Goal: Check status: Check status

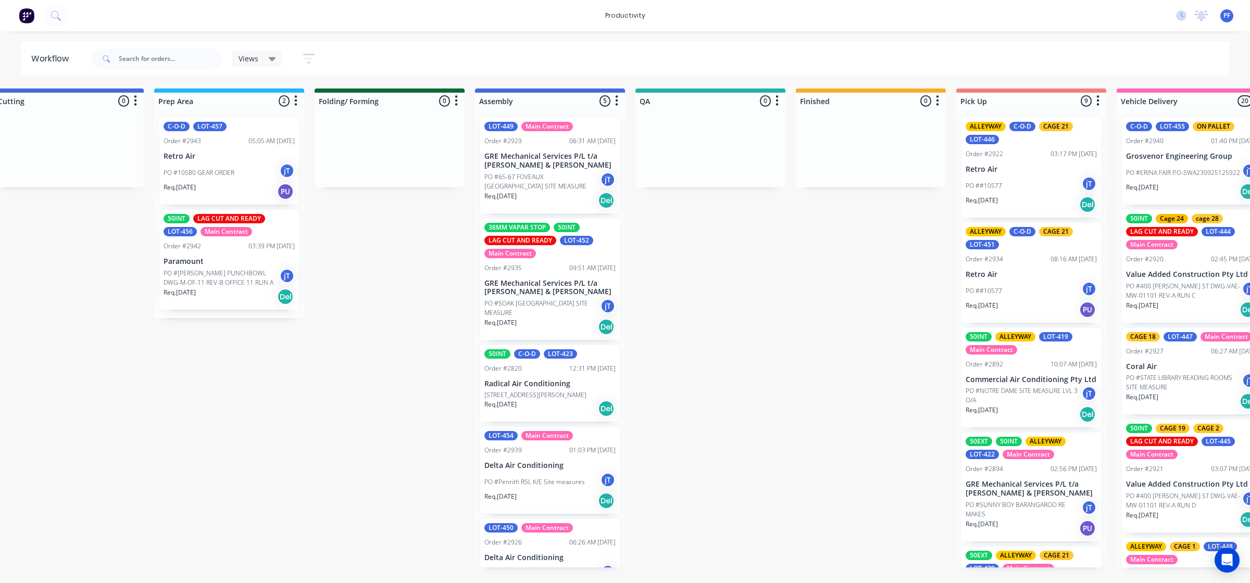
scroll to position [0, 349]
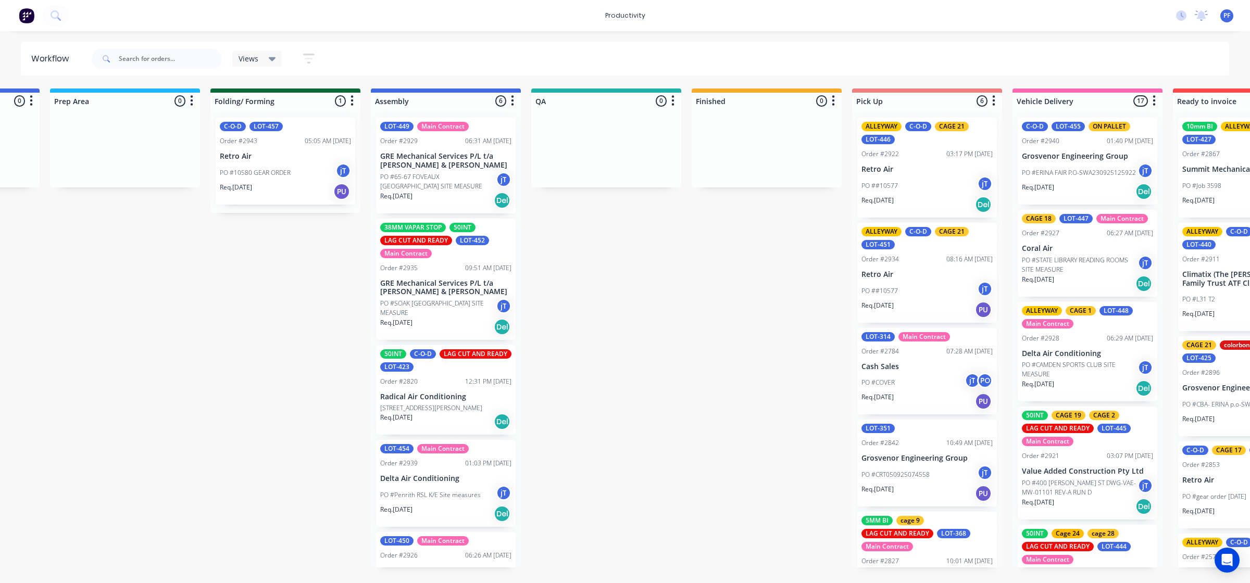
scroll to position [0, 457]
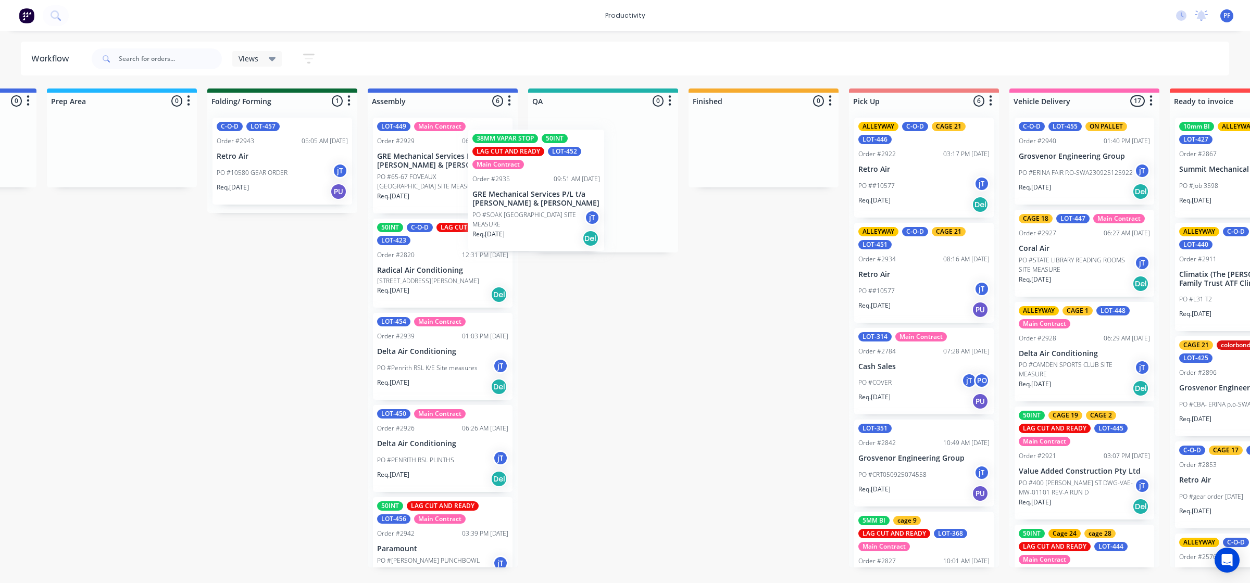
drag, startPoint x: 457, startPoint y: 311, endPoint x: 570, endPoint y: 208, distance: 153.4
click at [569, 208] on div "Submitted 37 Order #240 10:47 AM 24/09/24 Retro Air PO #Freshwater Apts PO Req.…" at bounding box center [554, 328] width 2039 height 479
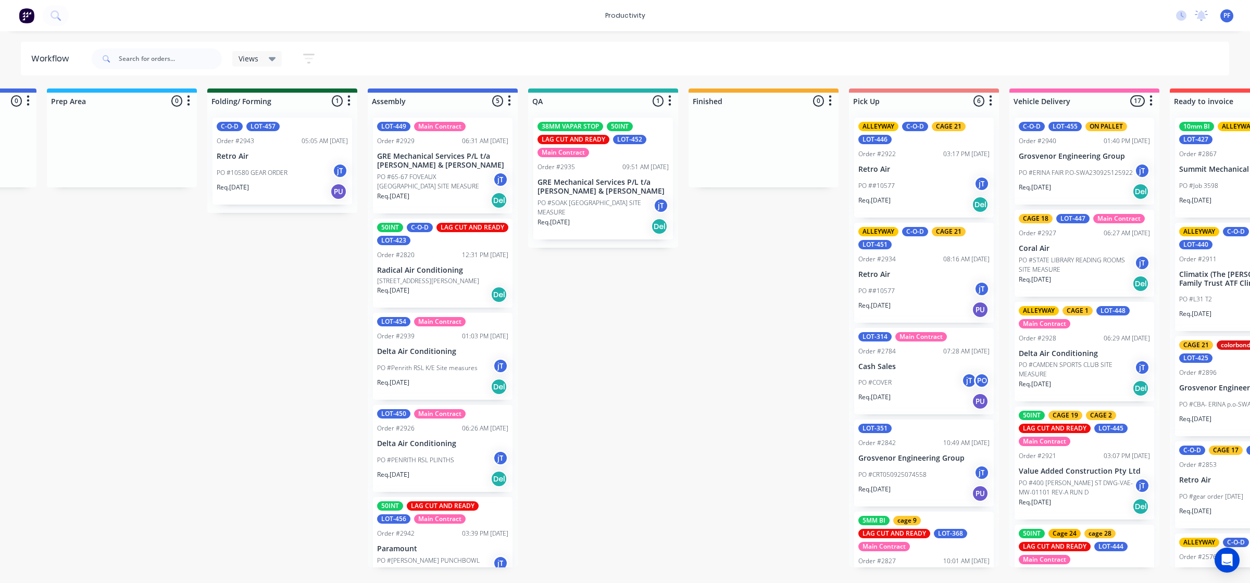
click at [573, 164] on div "Order #2935" at bounding box center [555, 166] width 37 height 9
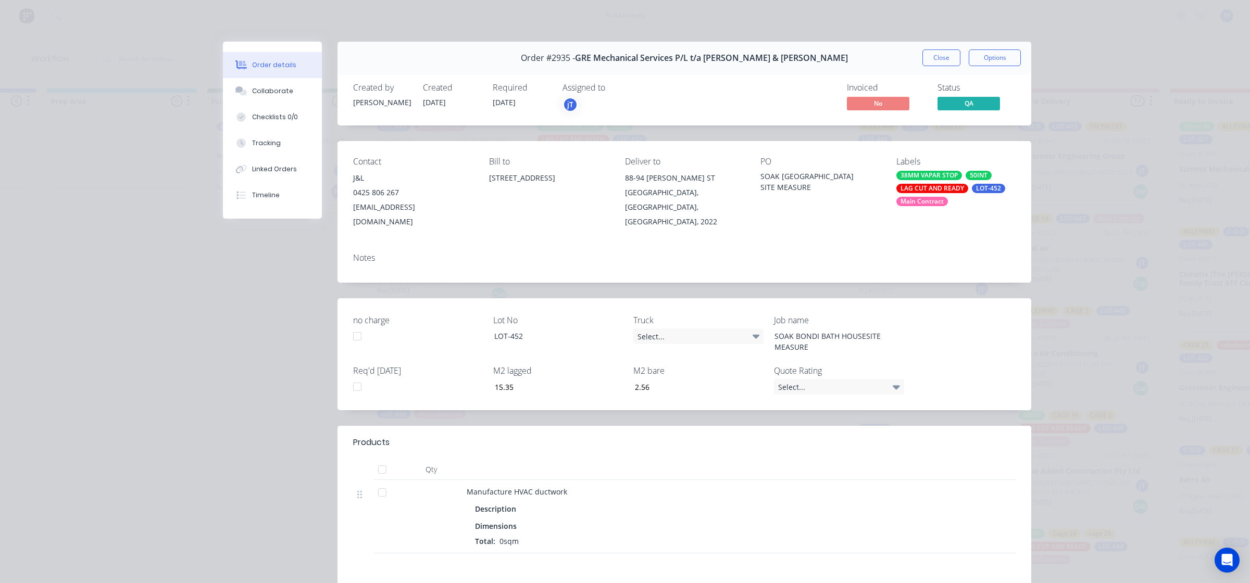
click at [980, 188] on div "LOT-452" at bounding box center [988, 188] width 33 height 9
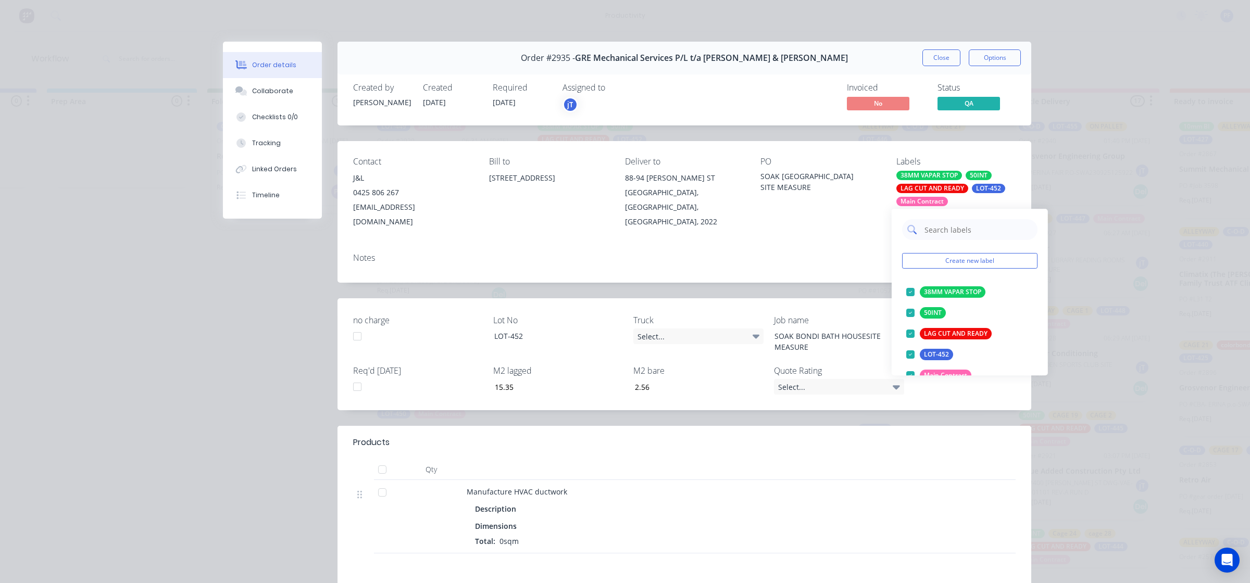
click at [964, 229] on input "text" at bounding box center [977, 229] width 109 height 21
type input "25"
drag, startPoint x: 940, startPoint y: 356, endPoint x: 866, endPoint y: 276, distance: 109.1
click at [940, 355] on div "CAGE 25" at bounding box center [937, 354] width 34 height 11
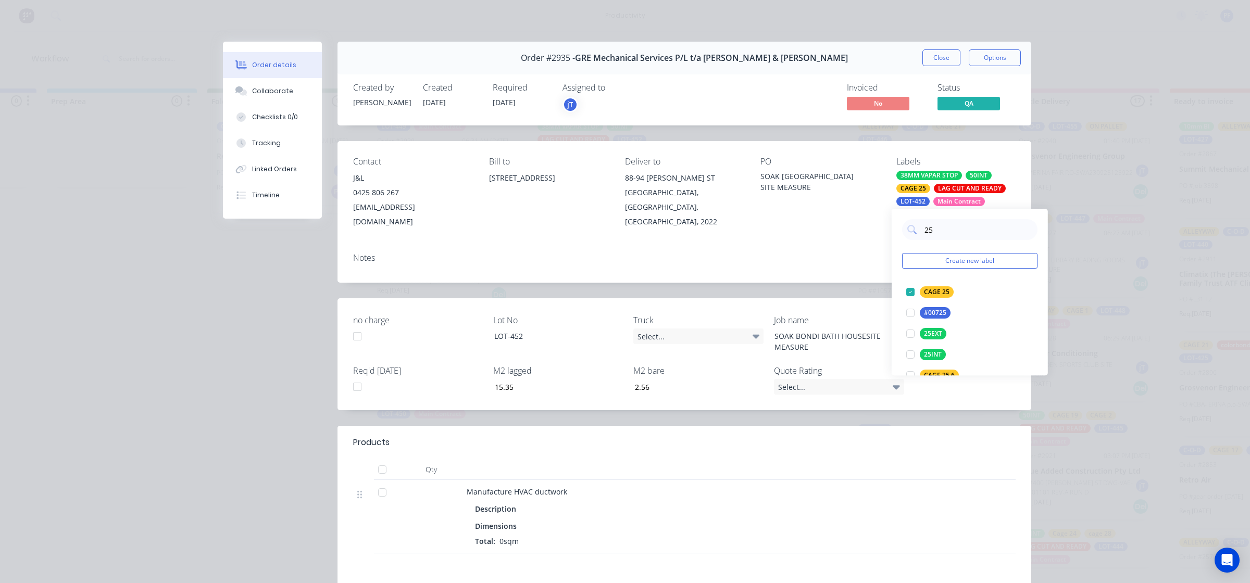
drag, startPoint x: 863, startPoint y: 261, endPoint x: 871, endPoint y: 224, distance: 37.8
click at [864, 258] on div "Notes" at bounding box center [684, 264] width 694 height 38
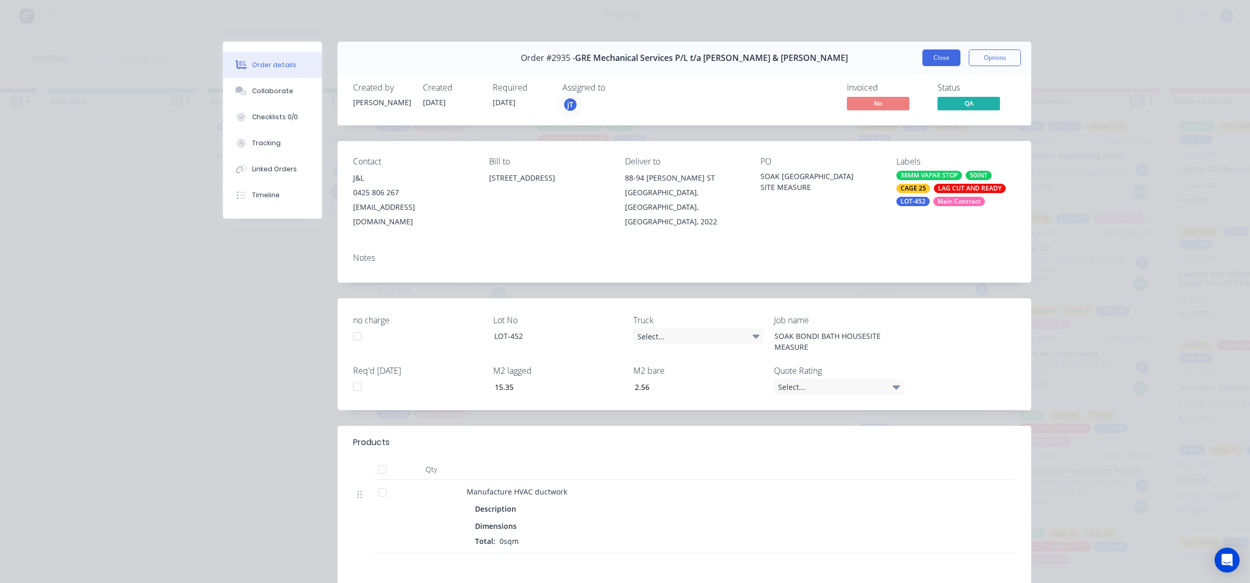
click at [935, 58] on button "Close" at bounding box center [941, 57] width 38 height 17
